Goal: Transaction & Acquisition: Purchase product/service

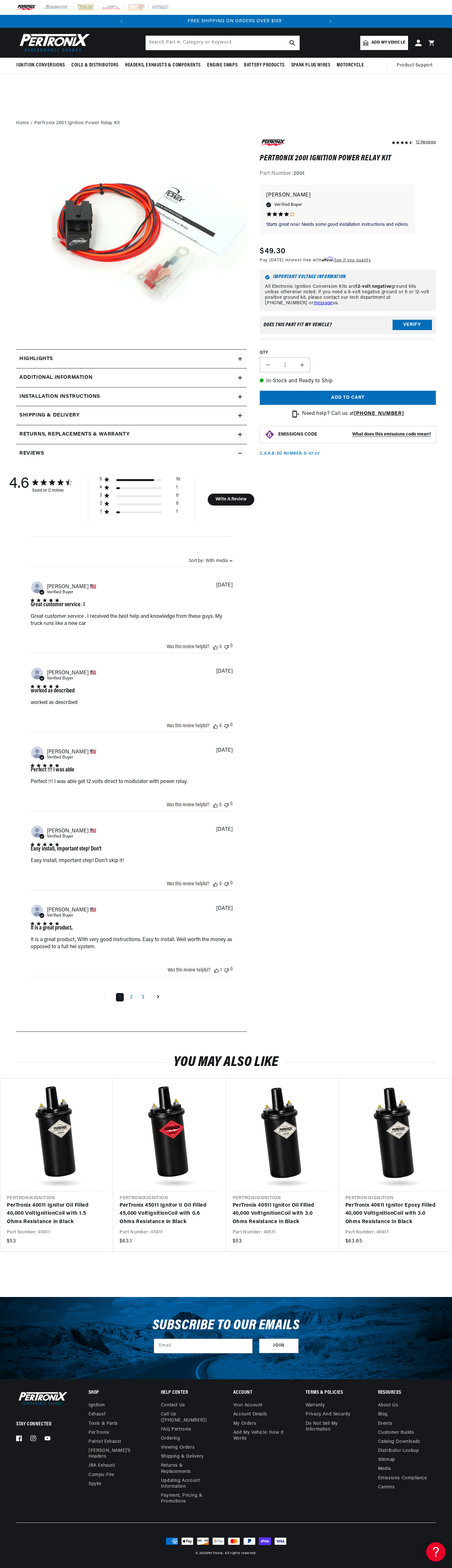
scroll to position [0, 196]
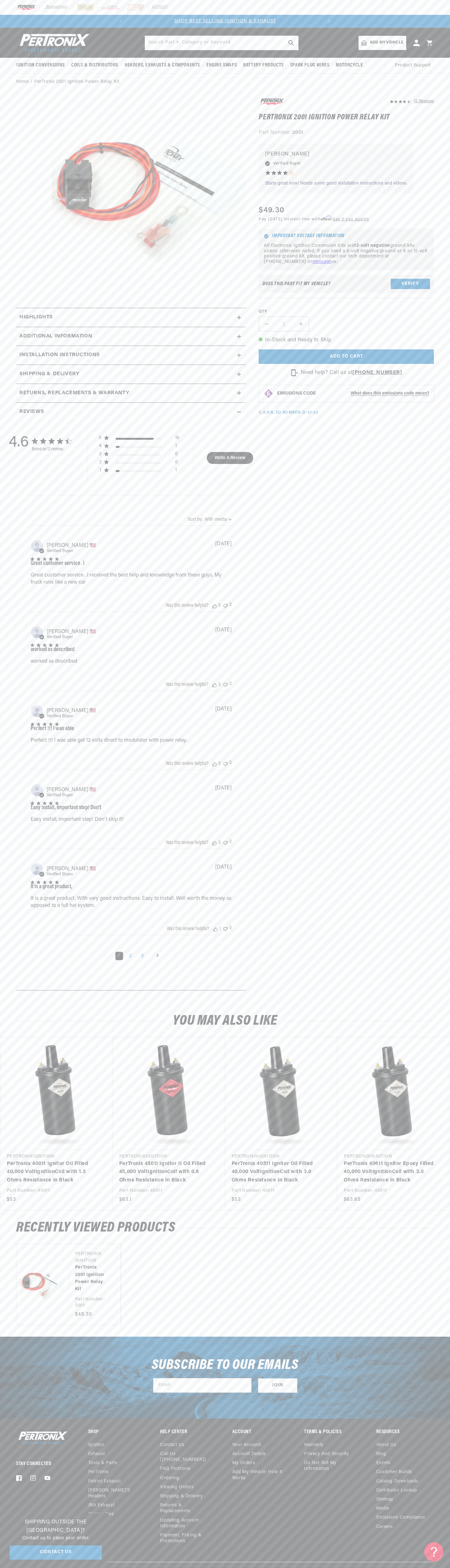
click at [183, 10] on div at bounding box center [225, 7] width 450 height 15
click at [433, 768] on div "12 Reviews" at bounding box center [340, 547] width 189 height 900
click at [286, 1567] on html "Skip to content Your cart Your cart is empty Get the right parts the first time…" at bounding box center [225, 784] width 450 height 1568
click at [9, 299] on section "12 Reviews" at bounding box center [225, 545] width 450 height 910
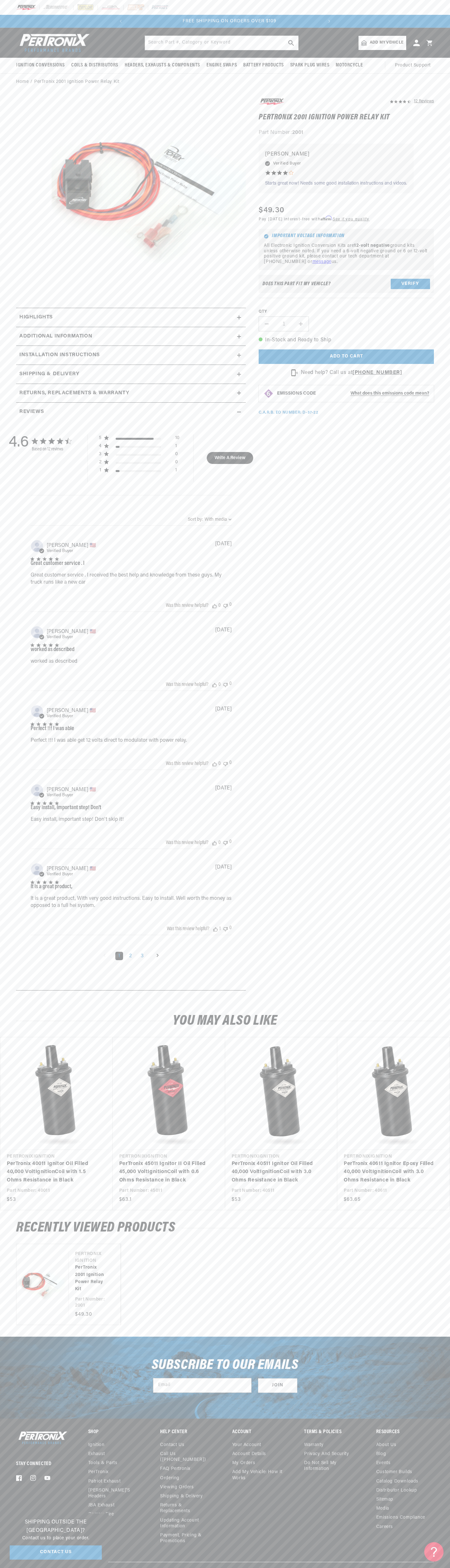
scroll to position [0, 196]
